Goal: Find contact information: Find contact information

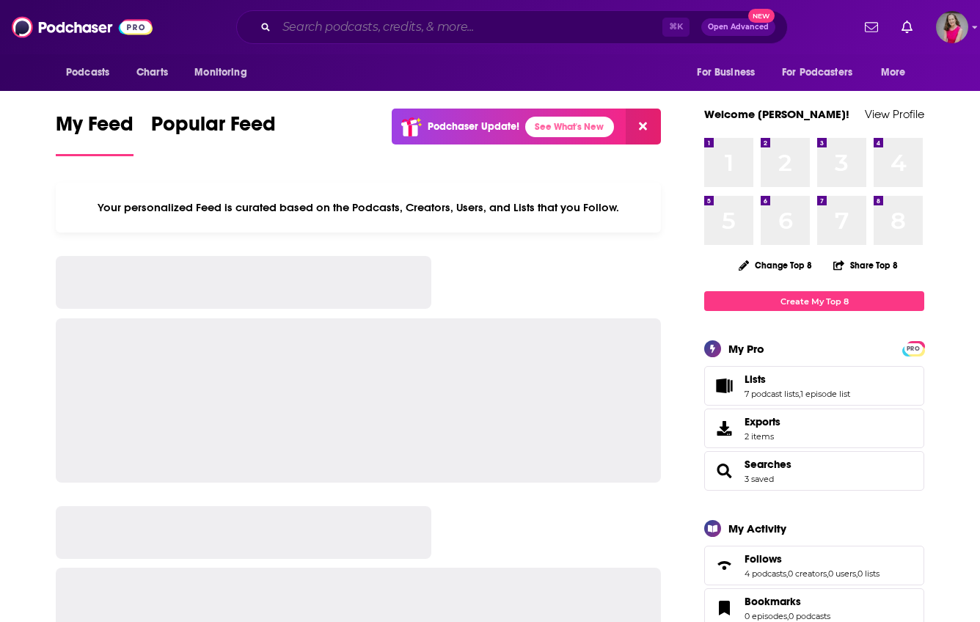
click at [453, 33] on input "Search podcasts, credits, & more..." at bounding box center [469, 26] width 386 height 23
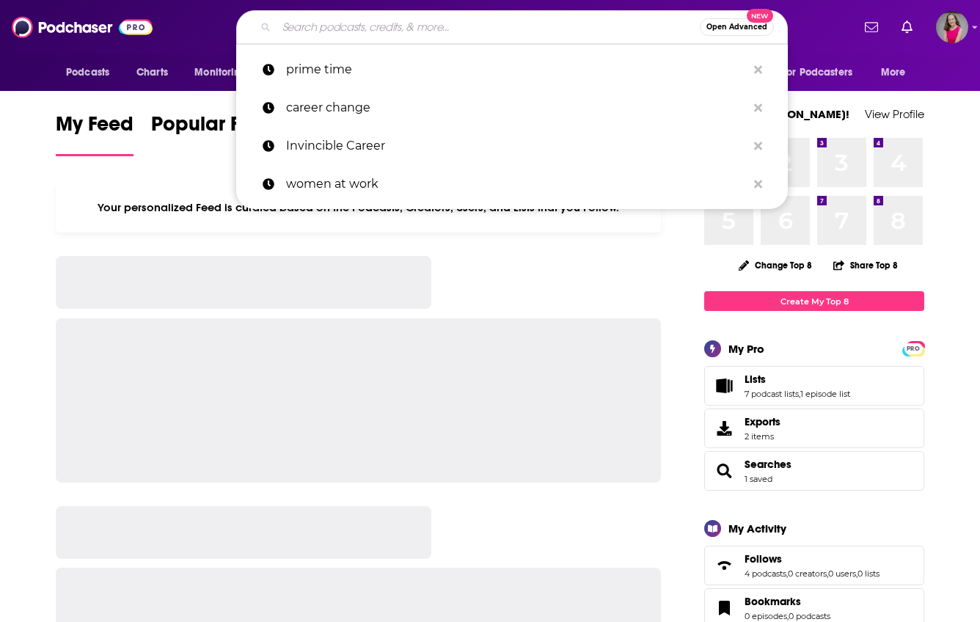
paste input "Holistic Career Change Podcast"
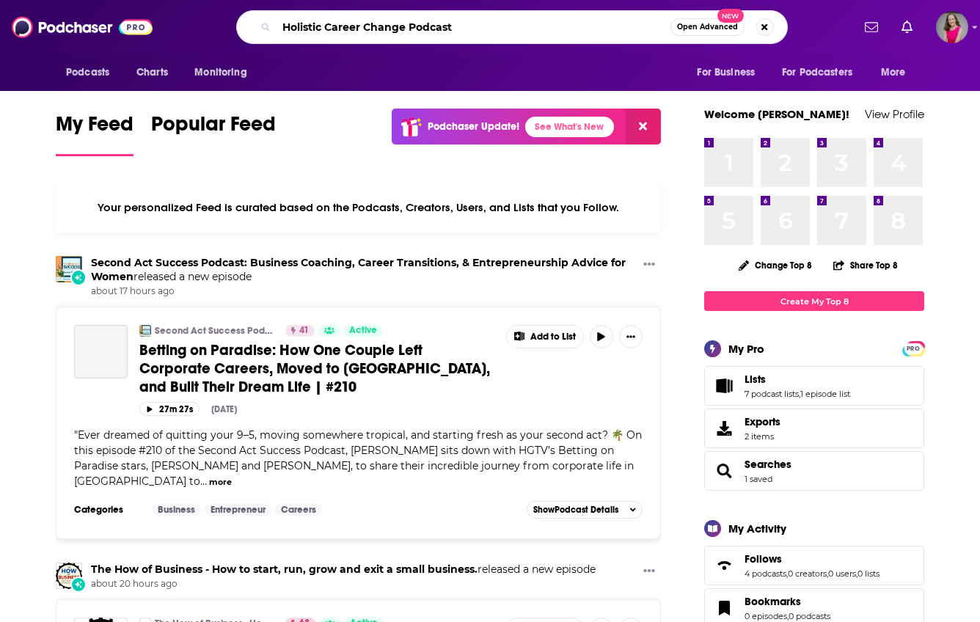
type input "Holistic Career Change Podcast"
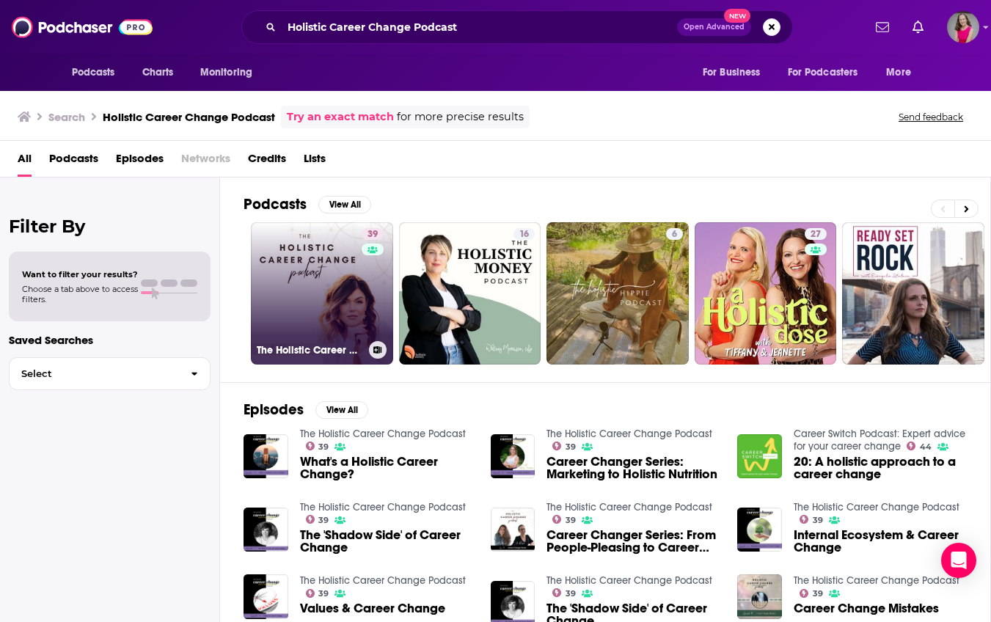
click at [301, 287] on link "39 The Holistic Career Change Podcast" at bounding box center [322, 293] width 142 height 142
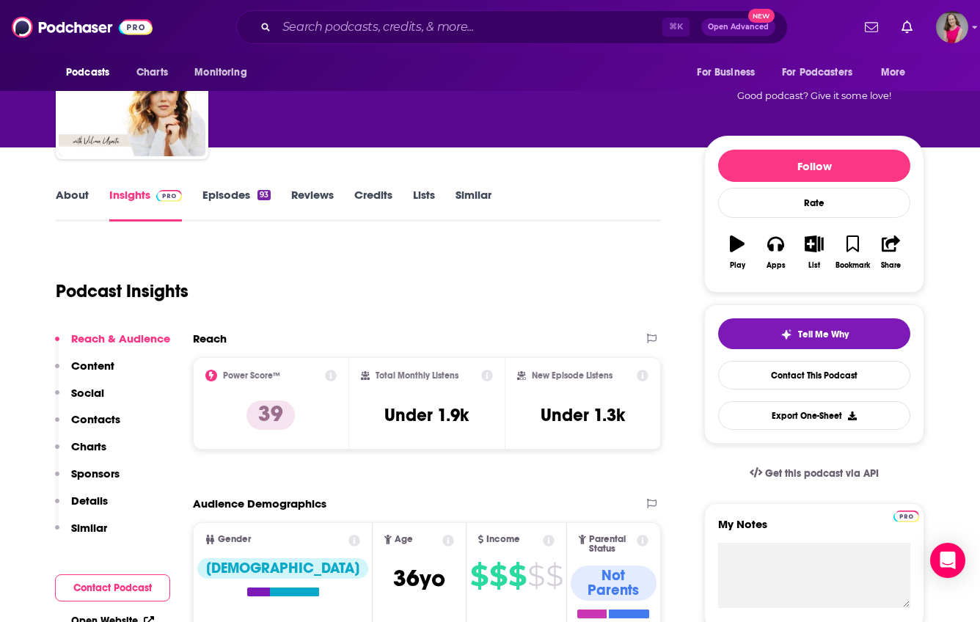
scroll to position [157, 0]
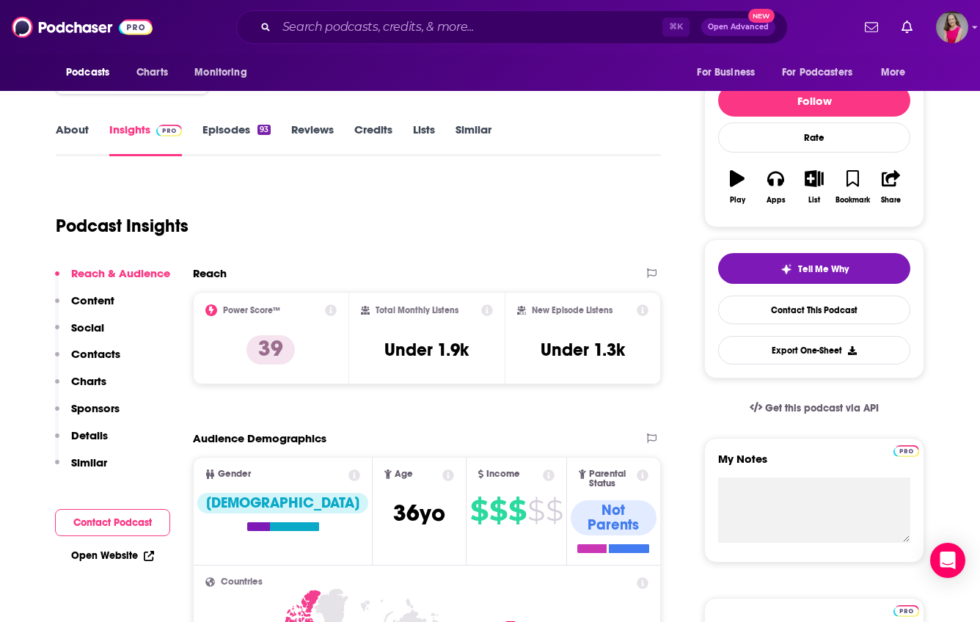
click at [103, 353] on p "Contacts" at bounding box center [95, 354] width 49 height 14
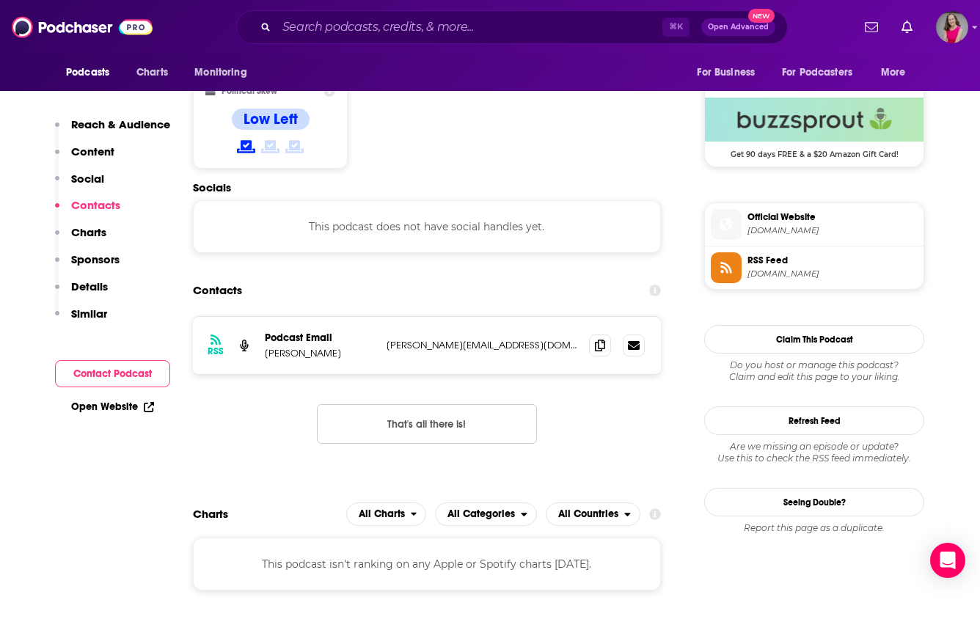
scroll to position [1180, 0]
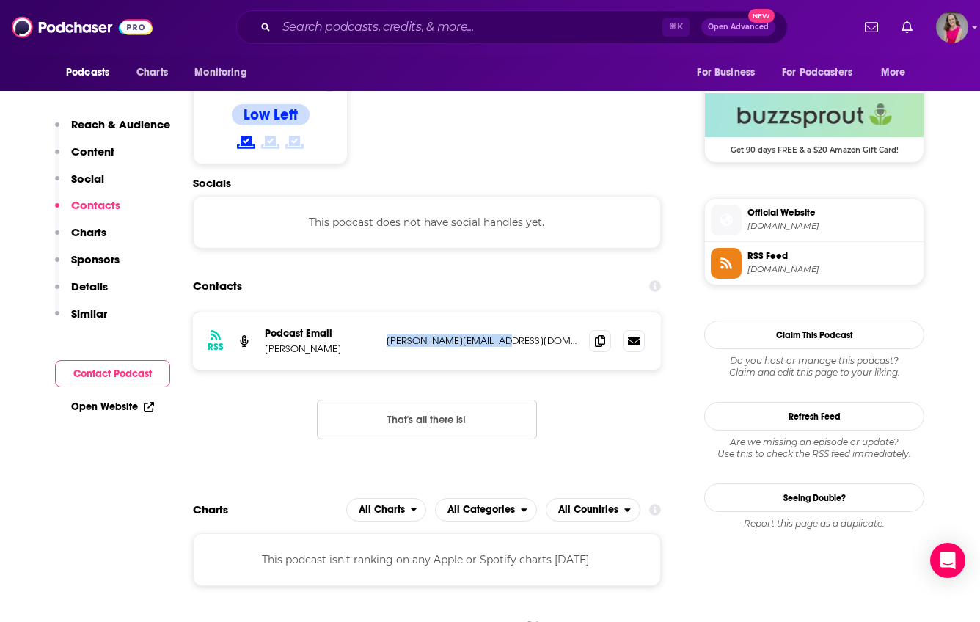
drag, startPoint x: 501, startPoint y: 274, endPoint x: 387, endPoint y: 273, distance: 113.7
click at [387, 334] on p "[PERSON_NAME][EMAIL_ADDRESS][DOMAIN_NAME]" at bounding box center [481, 340] width 191 height 12
copy p "[PERSON_NAME][EMAIL_ADDRESS][DOMAIN_NAME]"
click at [81, 411] on link "Open Website" at bounding box center [112, 406] width 83 height 12
click at [448, 15] on div "⌘ K Open Advanced New" at bounding box center [511, 27] width 551 height 34
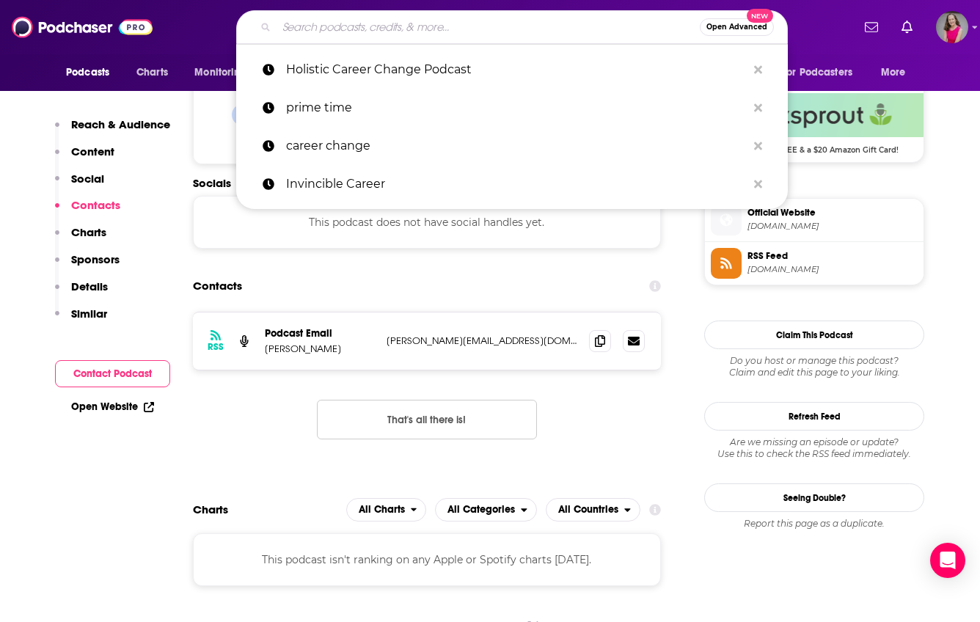
click at [448, 20] on input "Search podcasts, credits, & more..." at bounding box center [487, 26] width 423 height 23
paste input "Change Work Life"
type input "Change Work Life"
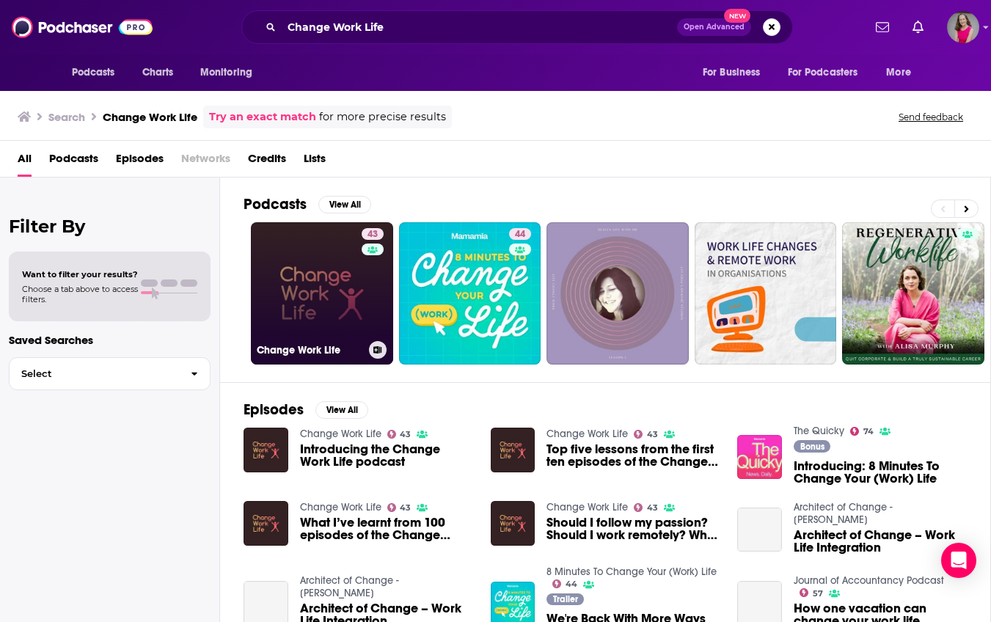
click at [326, 272] on link "43 Change Work Life" at bounding box center [322, 293] width 142 height 142
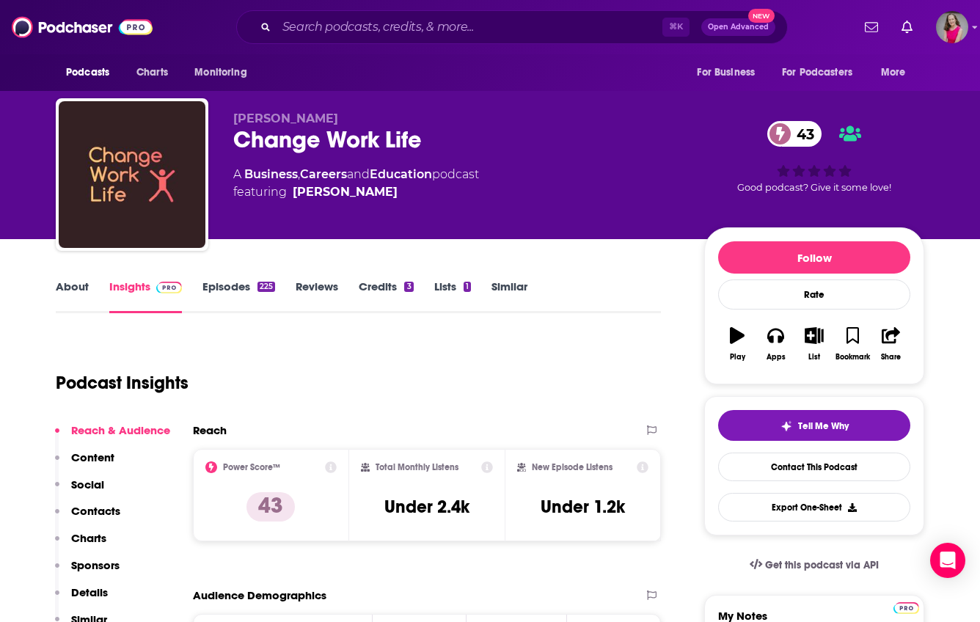
click at [85, 284] on link "About" at bounding box center [72, 296] width 33 height 34
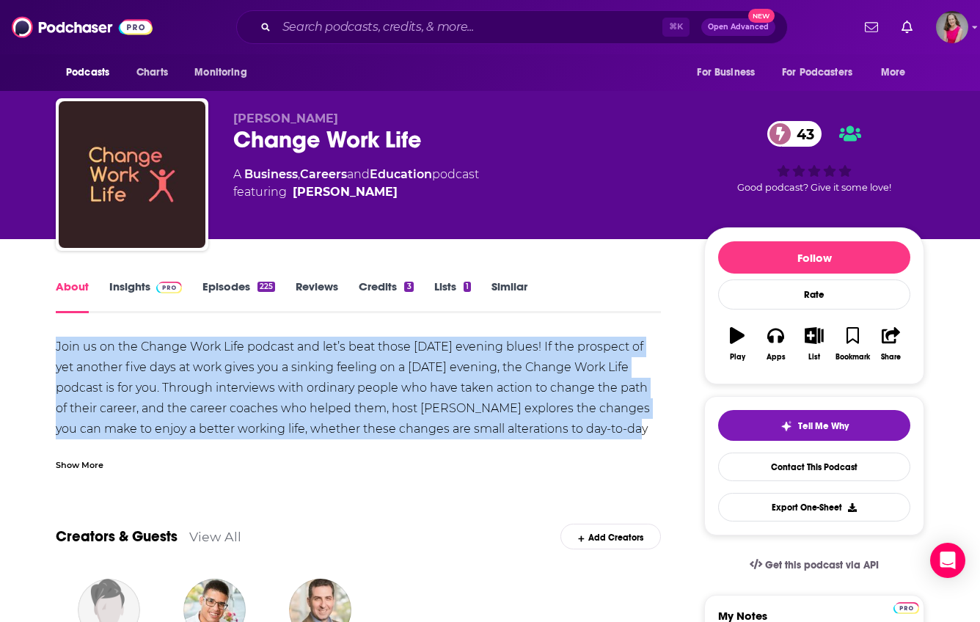
drag, startPoint x: 639, startPoint y: 430, endPoint x: 43, endPoint y: 349, distance: 601.5
copy div "Join us on the Change Work Life podcast and let’s beat those [DATE] evening blu…"
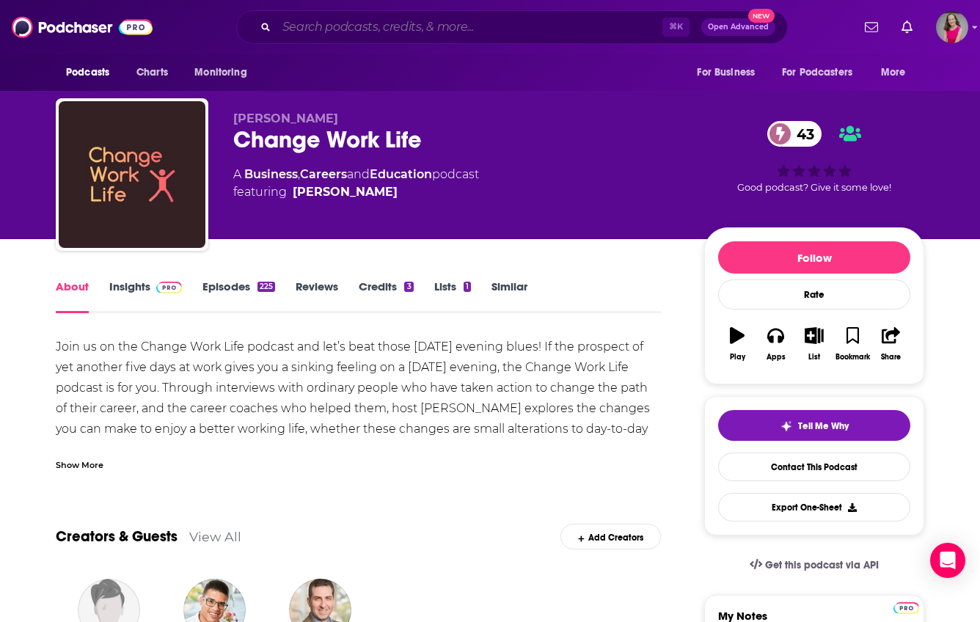
click at [430, 27] on input "Search podcasts, credits, & more..." at bounding box center [469, 26] width 386 height 23
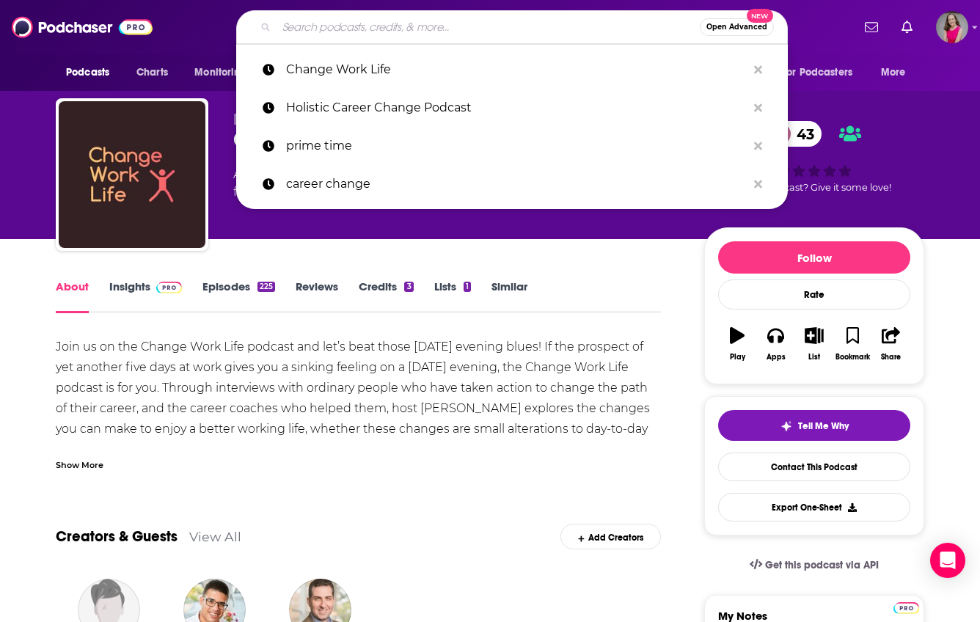
paste input "Empowerography"
type input "Empowerography"
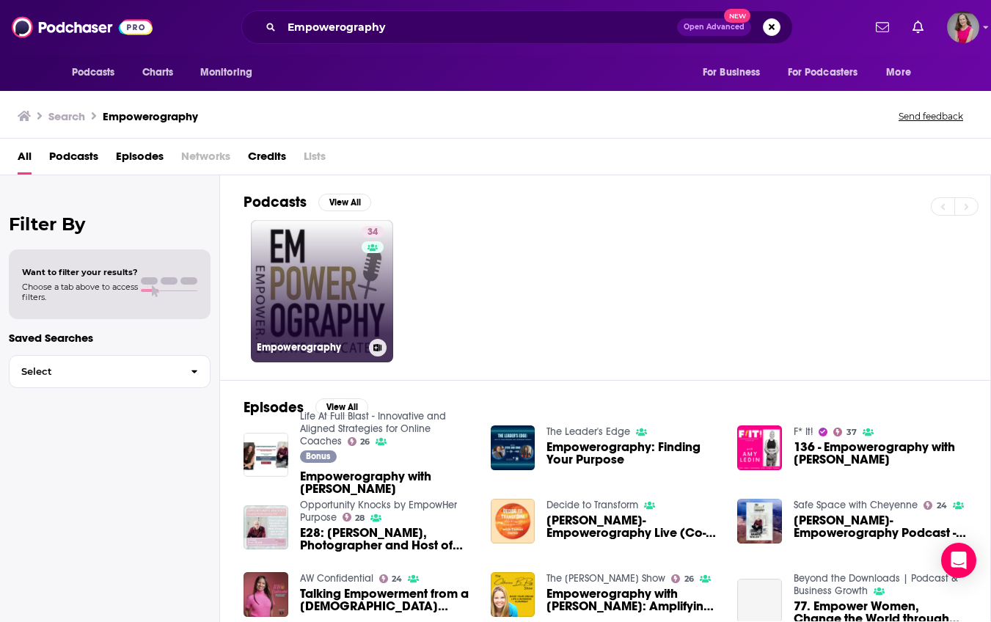
click at [348, 284] on link "34 Empowerography" at bounding box center [322, 291] width 142 height 142
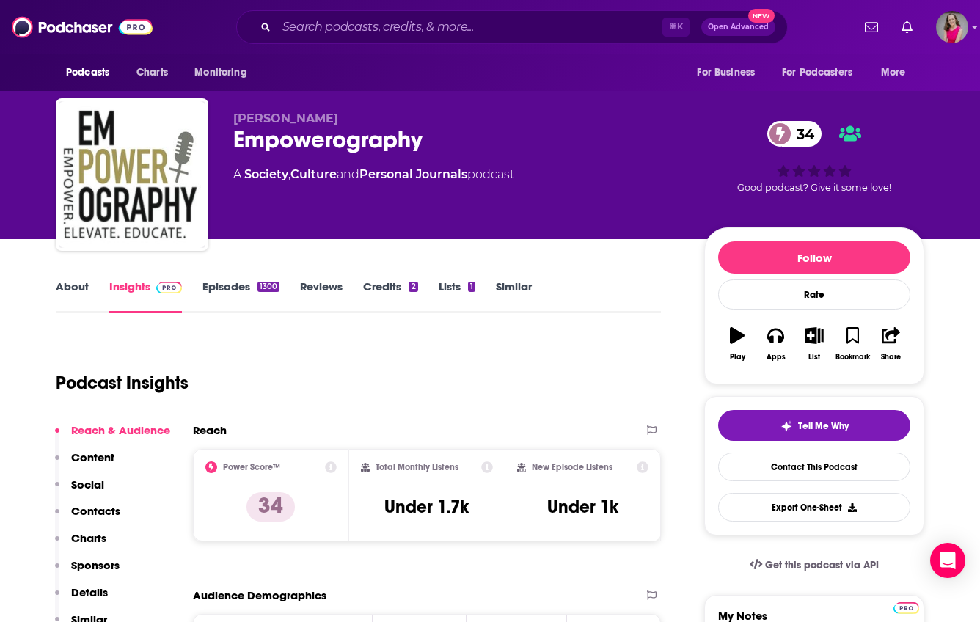
click at [82, 289] on link "About" at bounding box center [72, 296] width 33 height 34
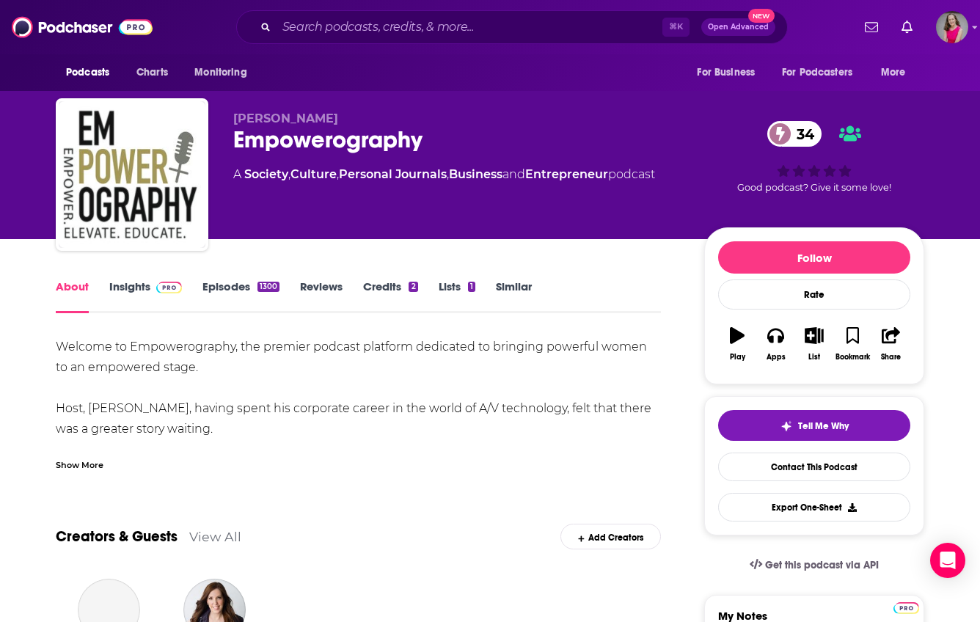
click at [87, 466] on div "Show More" at bounding box center [80, 464] width 48 height 14
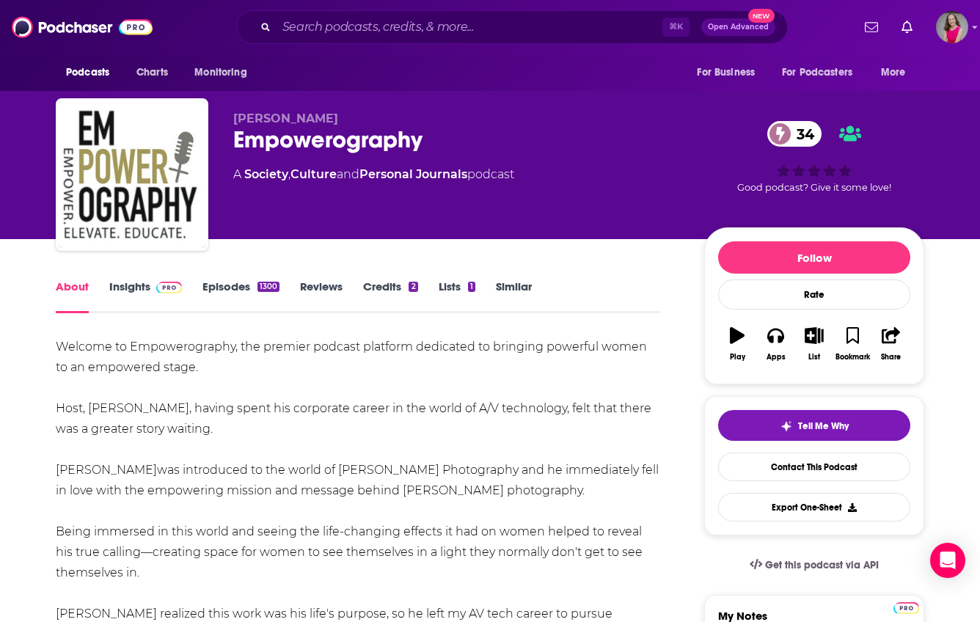
drag, startPoint x: 276, startPoint y: 496, endPoint x: 59, endPoint y: 351, distance: 260.7
copy div "Loremip do Sitametconsect, adi elitsed doeiusm temporin utlaboree do magnaali e…"
